Goal: Task Accomplishment & Management: Complete application form

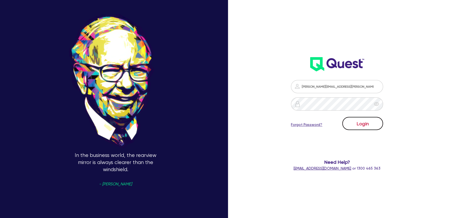
click at [351, 126] on button "Login" at bounding box center [363, 123] width 41 height 13
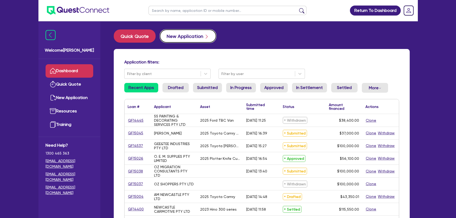
click at [191, 36] on button "New Application" at bounding box center [188, 36] width 56 height 13
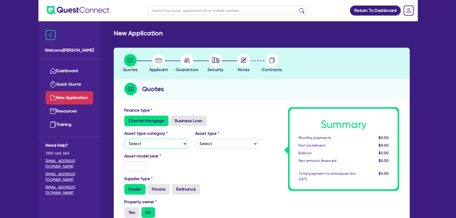
click at [156, 144] on select "Select Cars and light trucks Primary assets Secondary assets Tertiary assets" at bounding box center [155, 144] width 63 height 10
select select "CARS_AND_LIGHT_TRUCKS"
click at [124, 139] on select "Select Cars and light trucks Primary assets Secondary assets Tertiary assets" at bounding box center [155, 144] width 63 height 10
click at [218, 140] on select "Select Passenger vehicles Vans and utes Light trucks up to 4.5 tonne" at bounding box center [226, 144] width 63 height 10
select select "PASSENGER_VEHICLES"
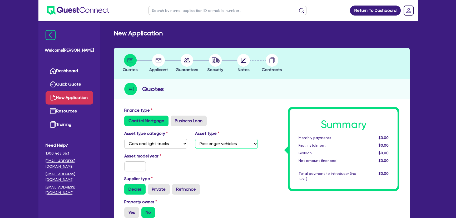
click at [195, 139] on select "Select Passenger vehicles Vans and utes Light trucks up to 4.5 tonne" at bounding box center [226, 144] width 63 height 10
click at [129, 167] on input "text" at bounding box center [135, 167] width 22 height 10
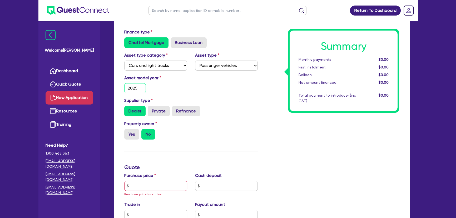
scroll to position [96, 0]
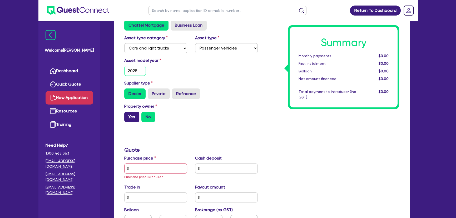
type input "2025"
drag, startPoint x: 130, startPoint y: 116, endPoint x: 130, endPoint y: 121, distance: 4.7
click at [130, 117] on label "Yes" at bounding box center [131, 117] width 15 height 11
click at [134, 174] on div "Purchase price Purchase price is required" at bounding box center [155, 167] width 71 height 25
click at [137, 168] on input "text" at bounding box center [155, 169] width 63 height 10
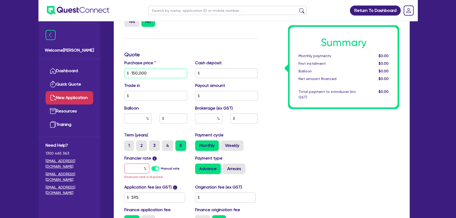
scroll to position [192, 0]
type input "150,000"
click at [131, 168] on input "text" at bounding box center [136, 168] width 25 height 10
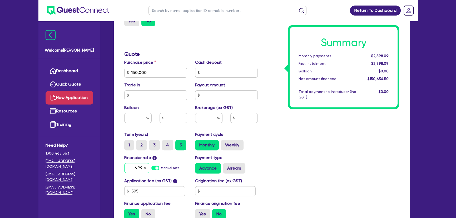
type input "6.99"
click at [208, 121] on input "text" at bounding box center [208, 118] width 27 height 10
type input "3"
click at [318, 164] on div "Summary Monthly payments Calculating... First instalment Calculating... Balloon…" at bounding box center [333, 70] width 142 height 308
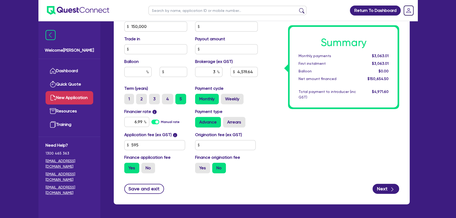
scroll to position [240, 0]
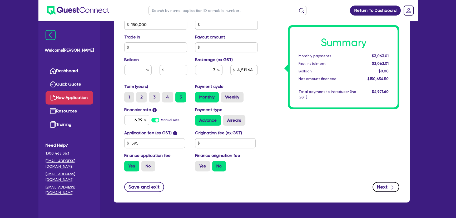
click at [391, 185] on icon "button" at bounding box center [392, 187] width 5 height 5
type input "4,519.64"
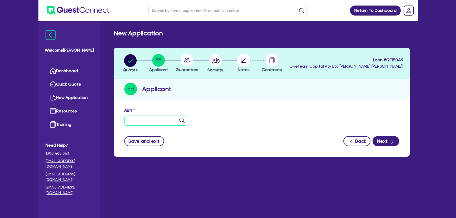
click at [149, 124] on input "text" at bounding box center [155, 121] width 63 height 10
paste input "19 656 779 565"
type input "19 656 779 565"
click at [180, 119] on img at bounding box center [181, 120] width 5 height 5
type input "ALL WIN DEVELOPMENT GROUP PTY LTD"
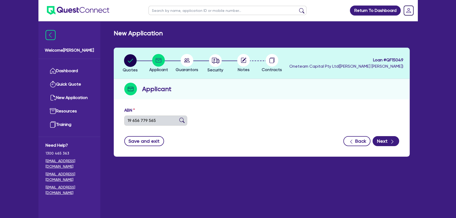
select select "COMPANY"
type input "24/01/2022"
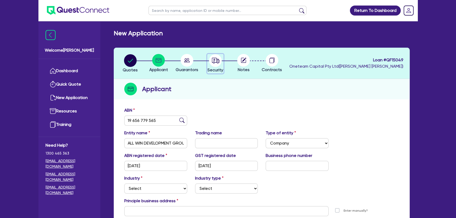
click at [216, 63] on circle "button" at bounding box center [215, 60] width 13 height 13
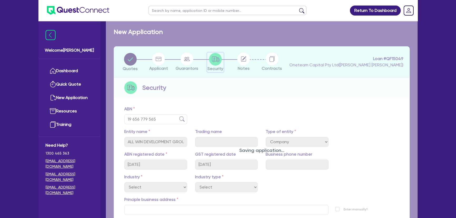
select select "CARS_AND_LIGHT_TRUCKS"
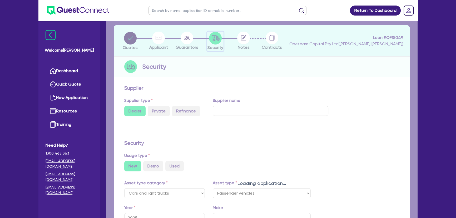
select select "PASSENGER_VEHICLES"
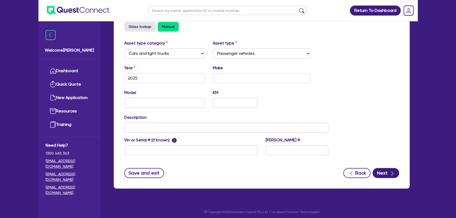
scroll to position [183, 0]
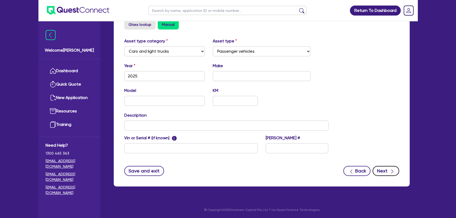
click at [382, 169] on button "Next" at bounding box center [386, 171] width 27 height 10
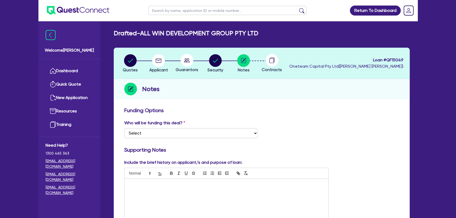
scroll to position [120, 0]
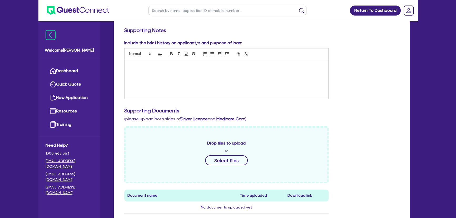
click at [184, 86] on div at bounding box center [227, 79] width 204 height 40
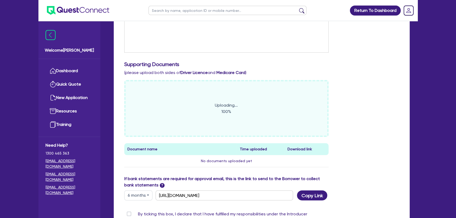
scroll to position [216, 0]
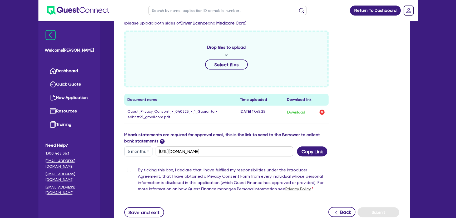
click at [138, 170] on label "By ticking this box, I declare that I have fulfilled my responsibilities under …" at bounding box center [233, 180] width 191 height 27
click at [129, 170] on input "By ticking this box, I declare that I have fulfilled my responsibilities under …" at bounding box center [126, 169] width 4 height 5
checkbox input "true"
click at [212, 62] on button "Select files" at bounding box center [226, 65] width 43 height 10
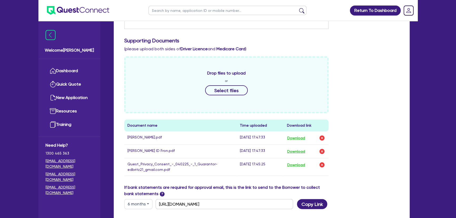
scroll to position [192, 0]
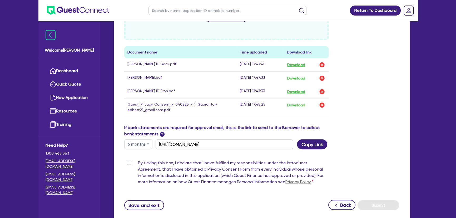
scroll to position [264, 0]
click at [140, 211] on div "Funding Options Who will be funding this deal? Select I want Quest to fund 100%…" at bounding box center [262, 31] width 296 height 380
click at [130, 159] on div "By ticking this box, I declare that I have fulfilled my responsibilities under …" at bounding box center [226, 172] width 205 height 27
click at [138, 163] on label "By ticking this box, I declare that I have fulfilled my responsibilities under …" at bounding box center [233, 172] width 191 height 27
click at [129, 163] on input "By ticking this box, I declare that I have fulfilled my responsibilities under …" at bounding box center [126, 161] width 4 height 5
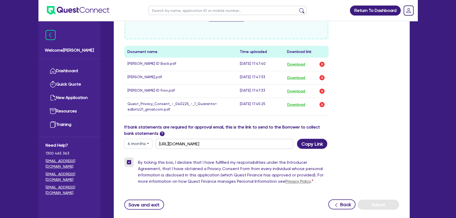
checkbox input "true"
click at [143, 204] on button "Save and exit" at bounding box center [144, 205] width 40 height 10
